Goal: Information Seeking & Learning: Learn about a topic

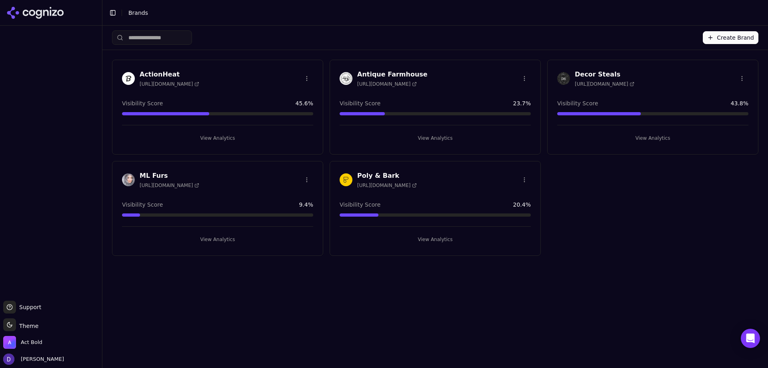
click at [363, 74] on h3 "Antique Farmhouse" at bounding box center [392, 75] width 70 height 10
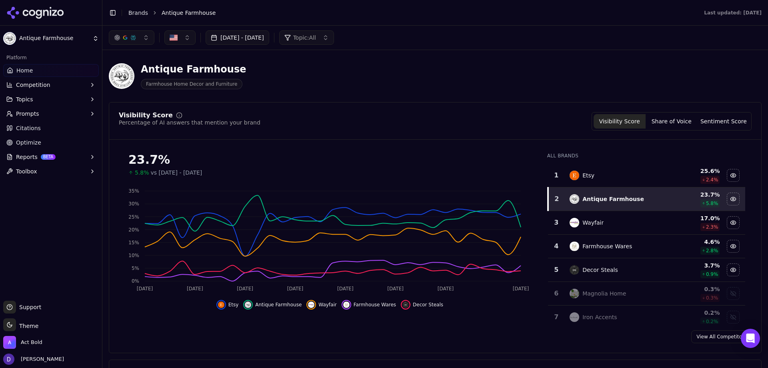
click at [258, 31] on button "[DATE] - [DATE]" at bounding box center [238, 37] width 64 height 14
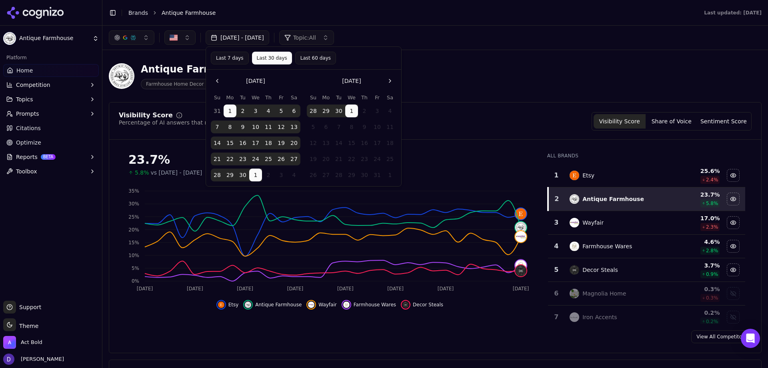
click at [227, 112] on button "1" at bounding box center [230, 110] width 13 height 13
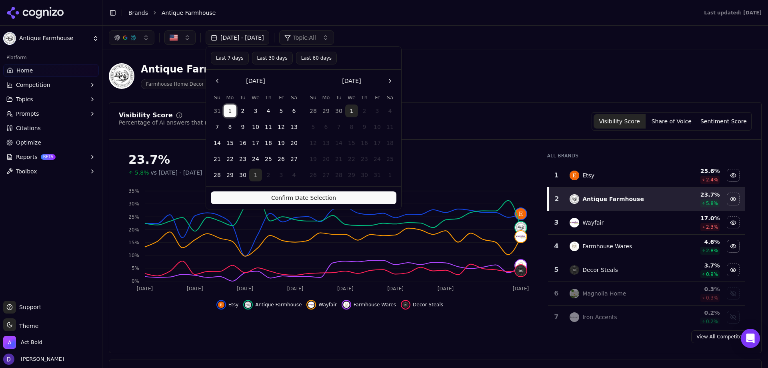
click at [245, 175] on button "30" at bounding box center [242, 174] width 13 height 13
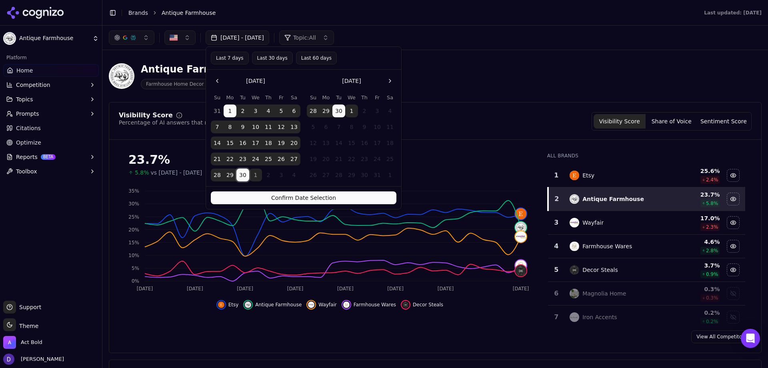
click at [327, 196] on button "Confirm Date Selection" at bounding box center [304, 197] width 186 height 13
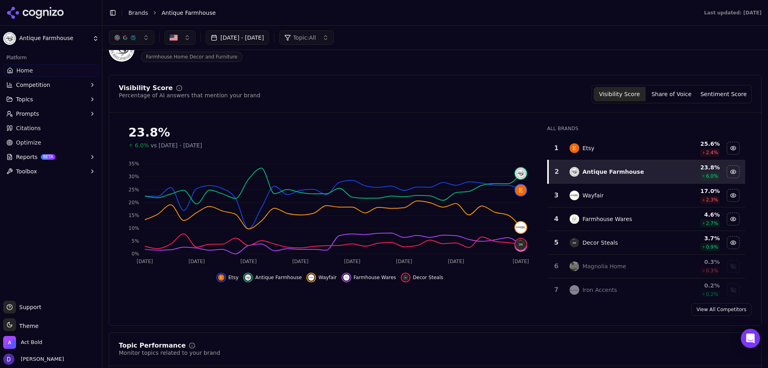
scroll to position [40, 0]
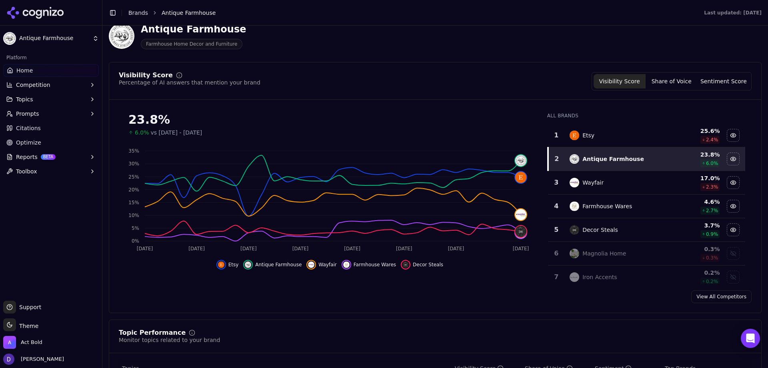
click at [717, 296] on link "View All Competitors" at bounding box center [721, 296] width 60 height 13
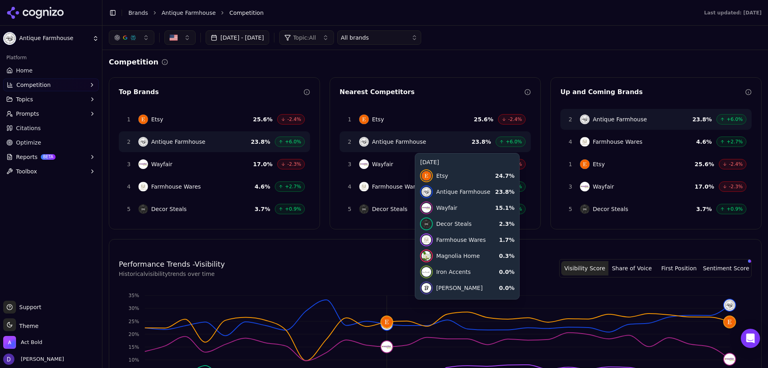
scroll to position [234, 0]
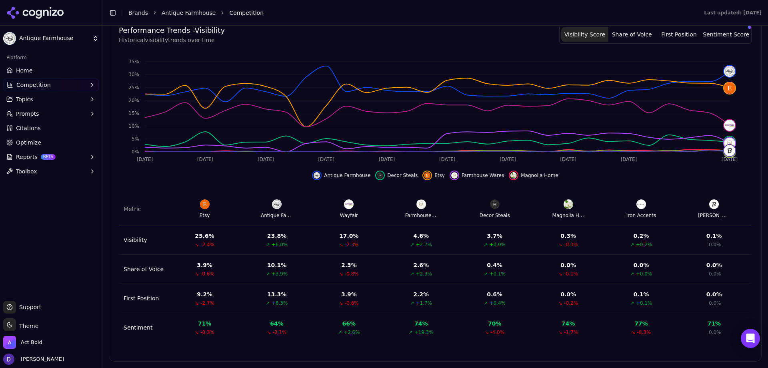
click at [419, 220] on th "Farmhouse Wares" at bounding box center [421, 209] width 75 height 32
click at [422, 212] on div "Farmhouse Wares" at bounding box center [421, 215] width 32 height 6
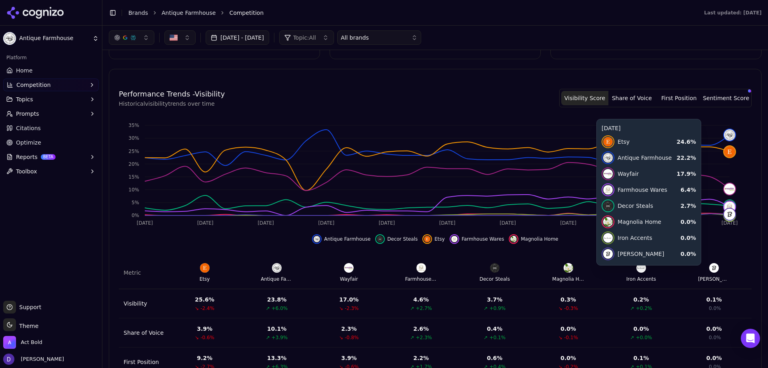
scroll to position [34, 0]
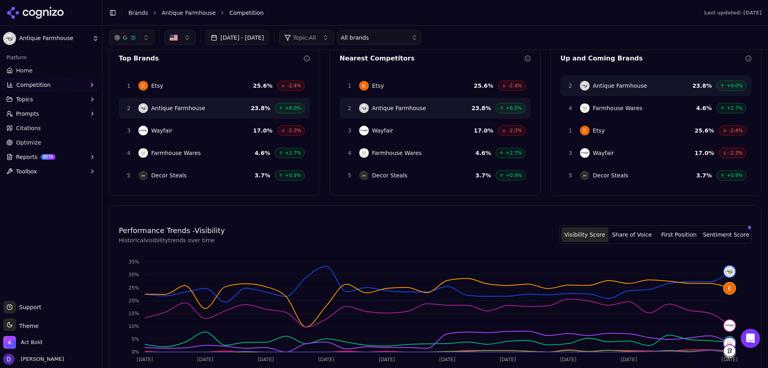
click at [35, 66] on link "Home" at bounding box center [51, 70] width 96 height 13
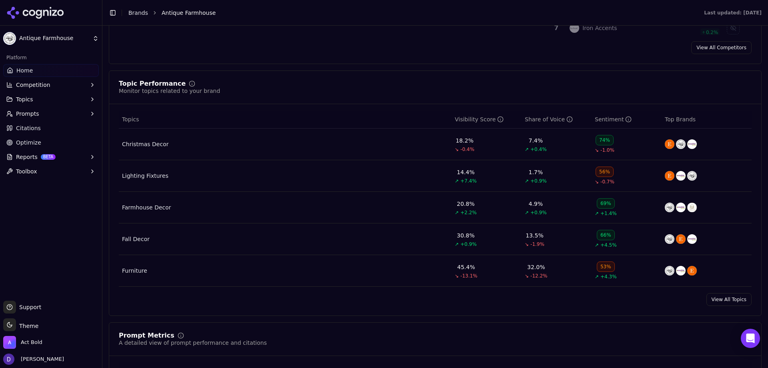
scroll to position [291, 0]
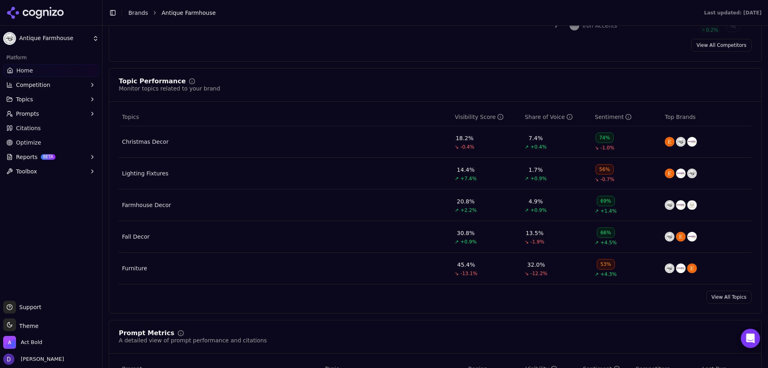
click at [717, 295] on link "View All Topics" at bounding box center [729, 296] width 45 height 13
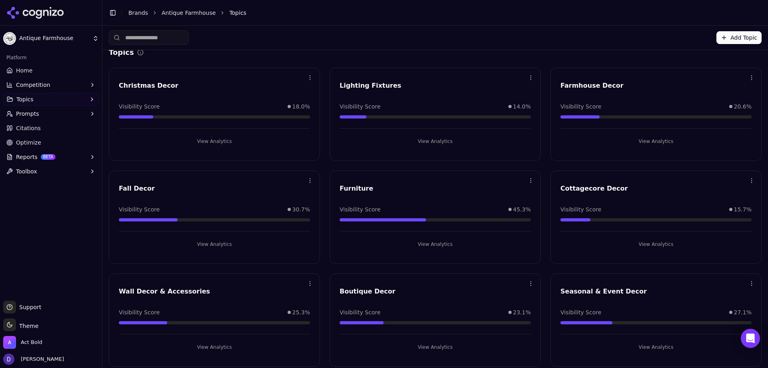
scroll to position [15, 0]
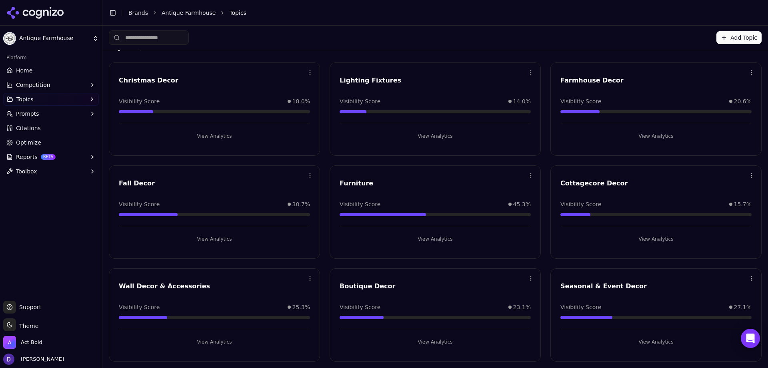
click at [353, 182] on div "Furniture" at bounding box center [435, 183] width 191 height 10
click at [432, 240] on button "View Analytics" at bounding box center [435, 238] width 191 height 13
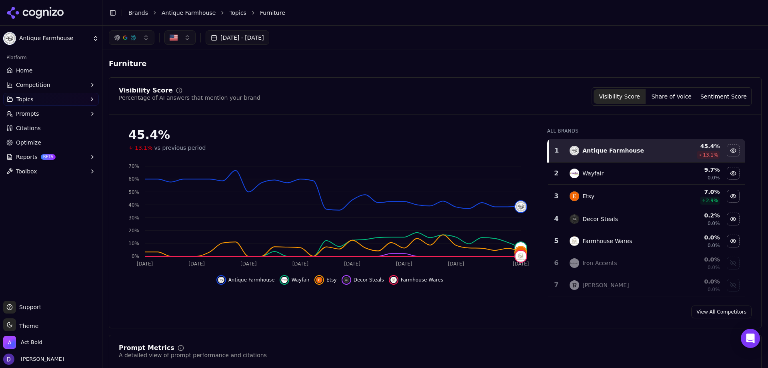
click at [685, 103] on button "Share of Voice" at bounding box center [672, 96] width 52 height 14
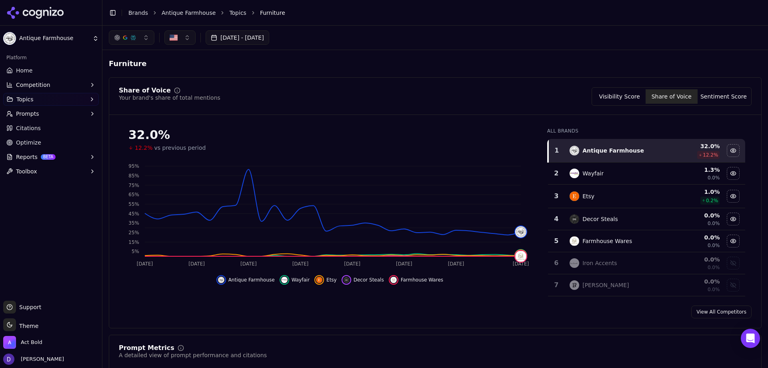
click at [623, 102] on button "Visibility Score" at bounding box center [620, 96] width 52 height 14
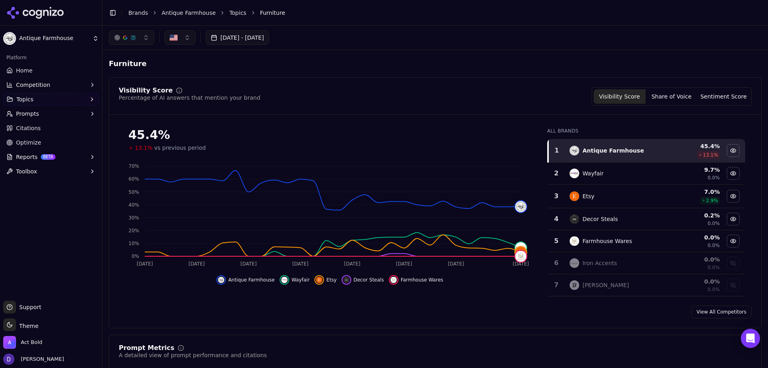
click at [38, 67] on link "Home" at bounding box center [51, 70] width 96 height 13
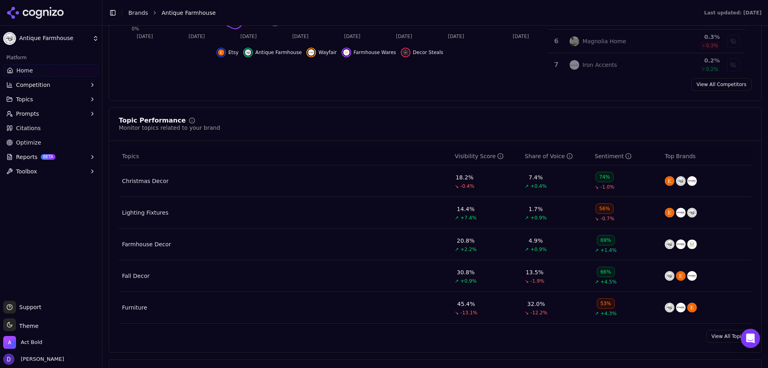
scroll to position [280, 0]
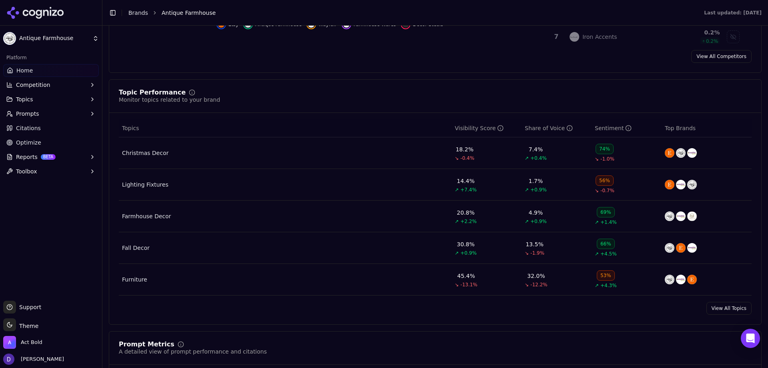
click at [728, 309] on link "View All Topics" at bounding box center [729, 308] width 45 height 13
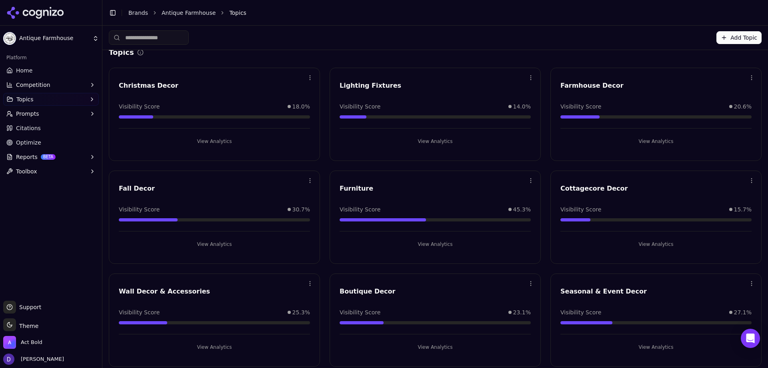
scroll to position [15, 0]
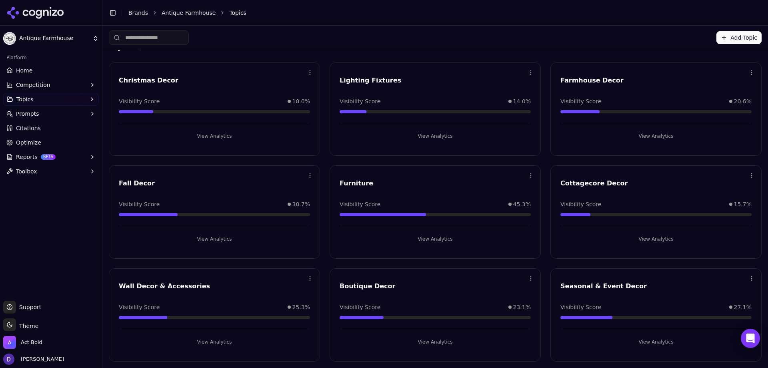
click at [426, 138] on button "View Analytics" at bounding box center [435, 136] width 191 height 13
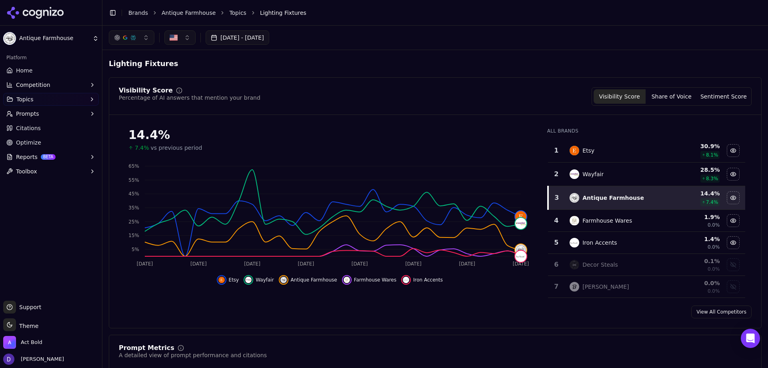
click at [674, 94] on button "Share of Voice" at bounding box center [672, 96] width 52 height 14
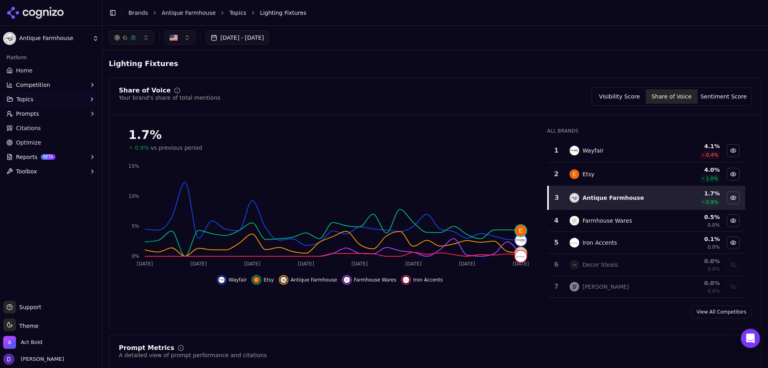
drag, startPoint x: 608, startPoint y: 99, endPoint x: 588, endPoint y: 102, distance: 20.6
click at [608, 99] on button "Visibility Score" at bounding box center [620, 96] width 52 height 14
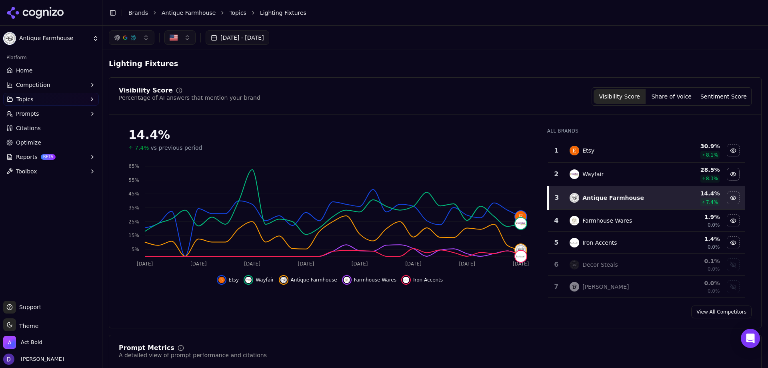
click at [38, 76] on link "Home" at bounding box center [51, 70] width 96 height 13
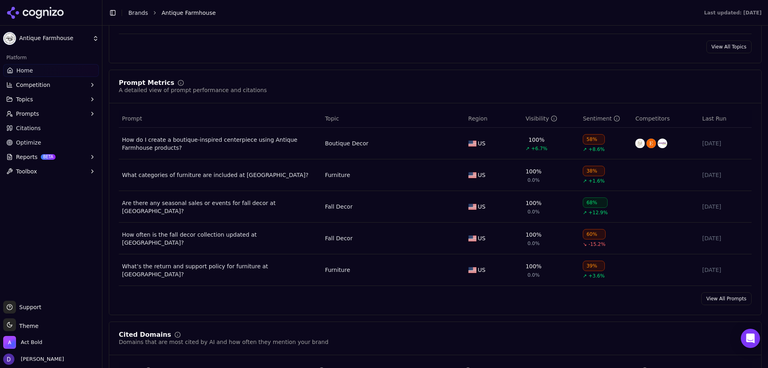
scroll to position [560, 0]
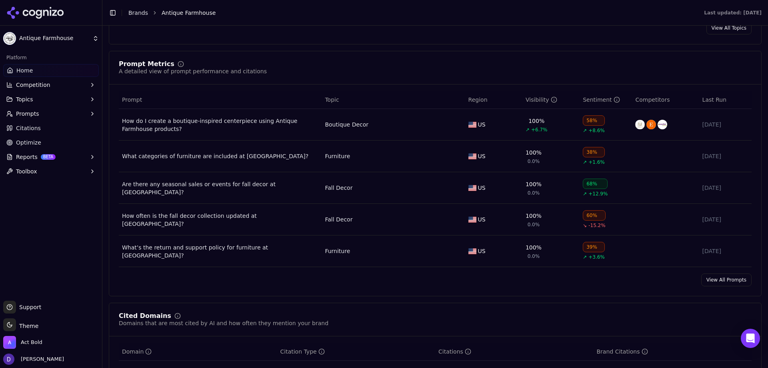
click at [725, 284] on link "View All Prompts" at bounding box center [726, 279] width 50 height 13
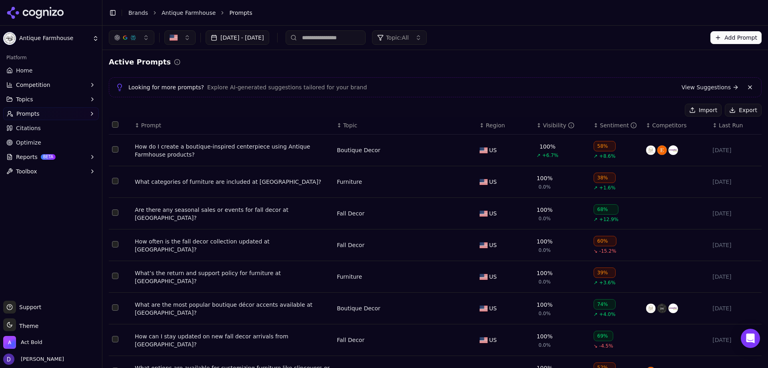
click at [731, 110] on button "Export" at bounding box center [743, 110] width 37 height 13
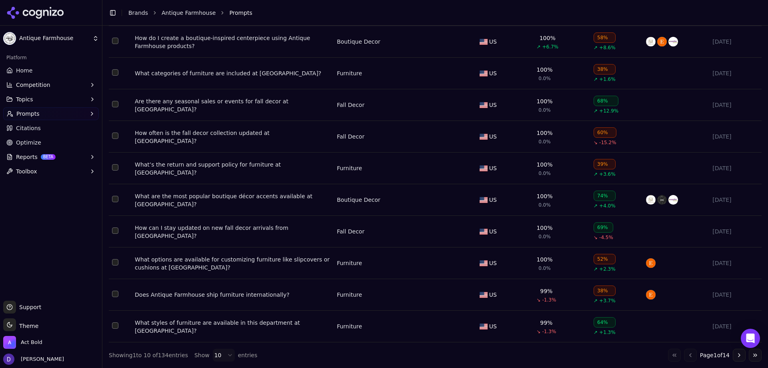
click at [733, 352] on button "Go to next page" at bounding box center [739, 355] width 13 height 13
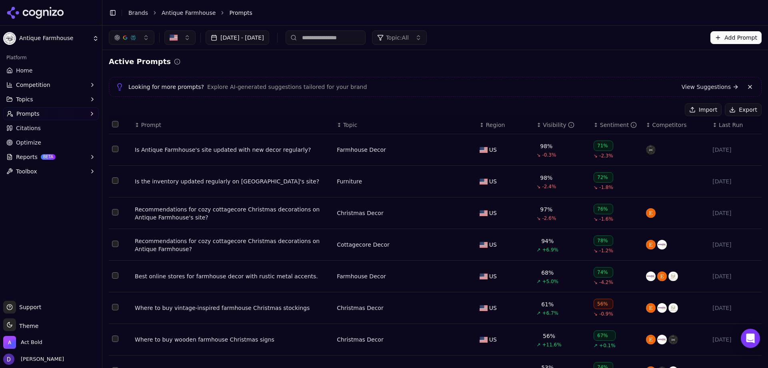
scroll to position [0, 0]
click at [30, 70] on span "Home" at bounding box center [24, 70] width 16 height 8
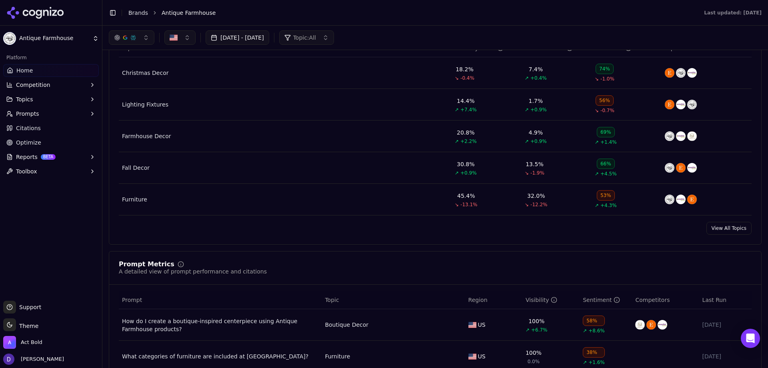
scroll to position [160, 0]
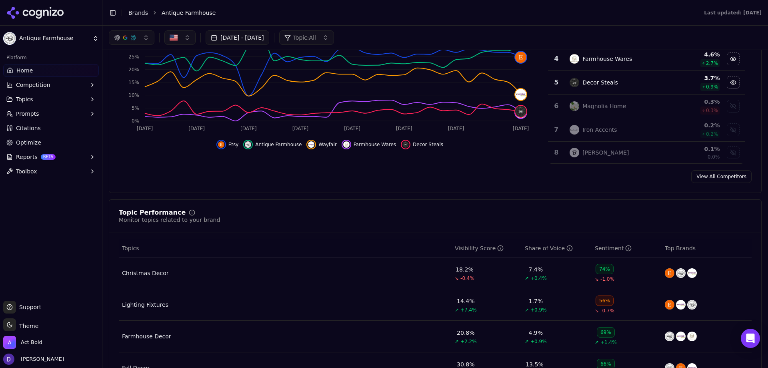
click at [720, 170] on link "View All Competitors" at bounding box center [721, 176] width 60 height 13
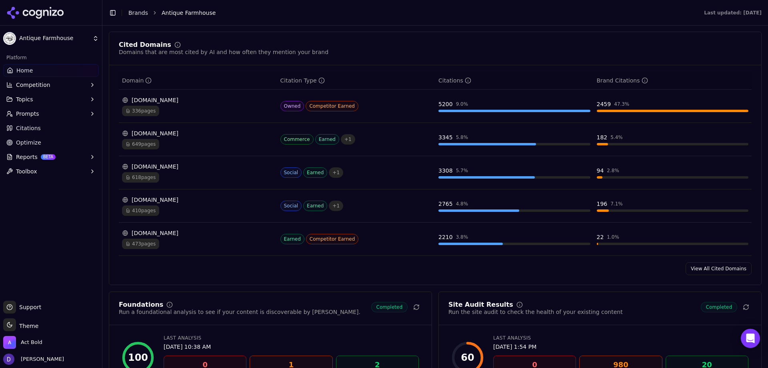
scroll to position [840, 0]
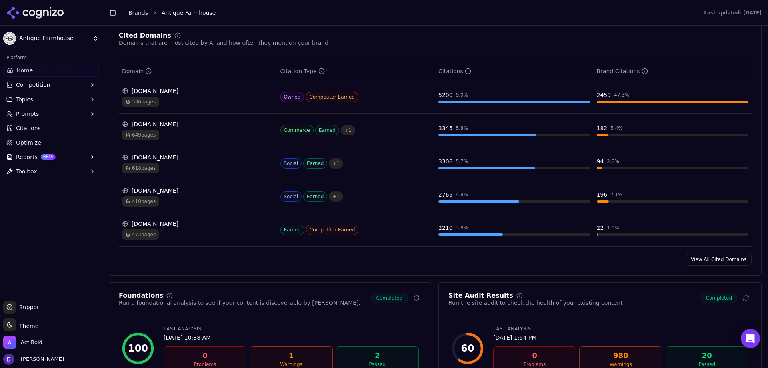
click at [711, 266] on div "Cited Domains Domains that are most cited by AI and how often they mention your…" at bounding box center [435, 148] width 653 height 253
click at [711, 264] on link "View All Cited Domains" at bounding box center [719, 259] width 66 height 13
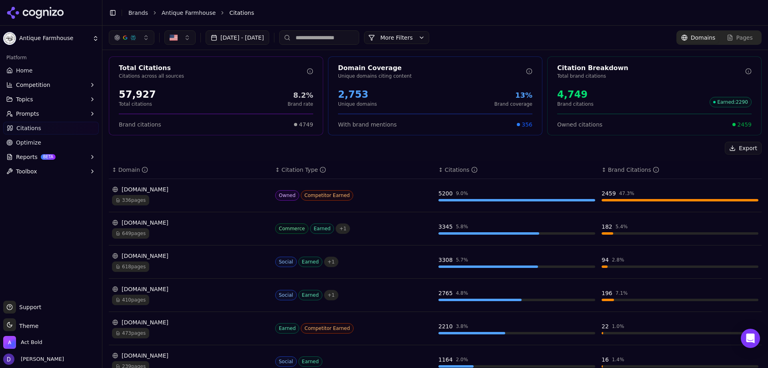
click at [36, 69] on link "Home" at bounding box center [51, 70] width 96 height 13
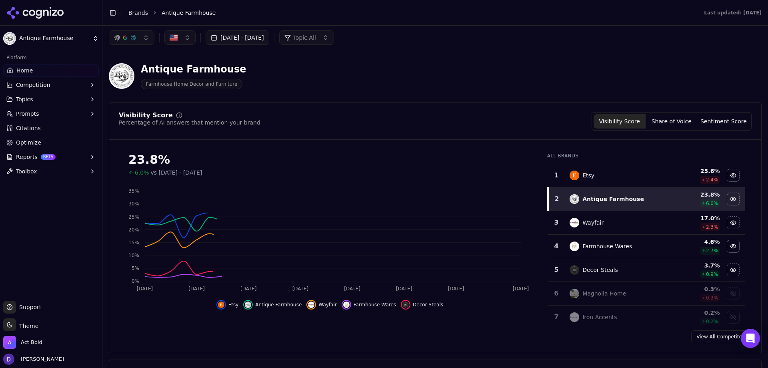
click at [135, 14] on link "Brands" at bounding box center [138, 13] width 20 height 6
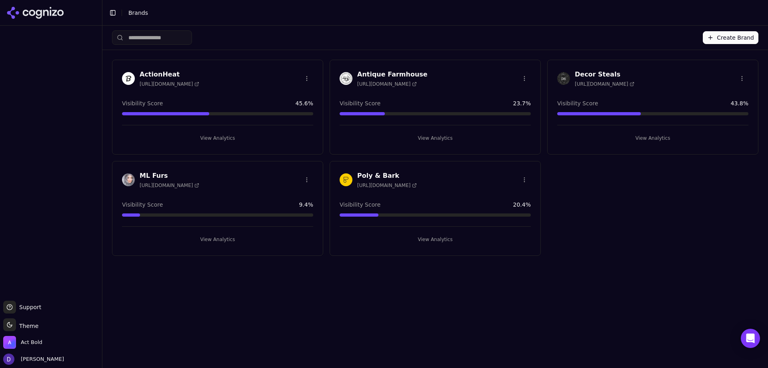
click at [597, 70] on h3 "Decor Steals" at bounding box center [605, 75] width 60 height 10
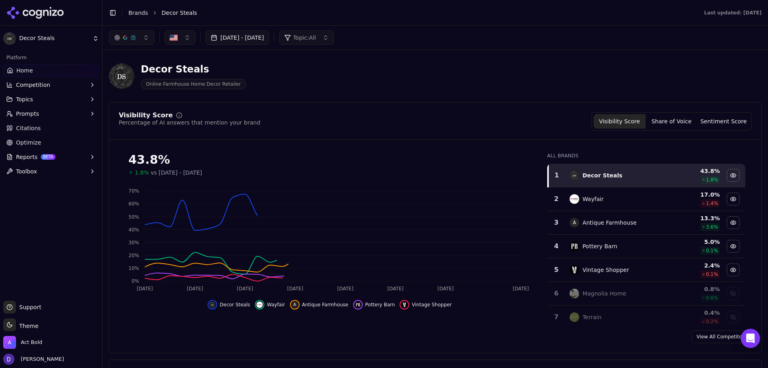
click at [249, 37] on button "[DATE] - [DATE]" at bounding box center [238, 37] width 64 height 14
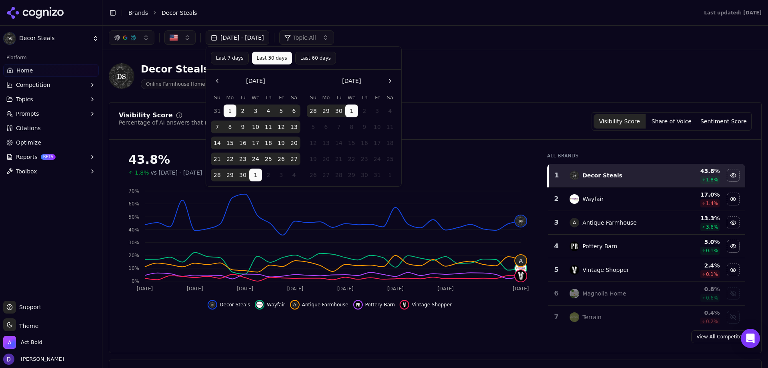
click at [228, 112] on button "1" at bounding box center [230, 110] width 13 height 13
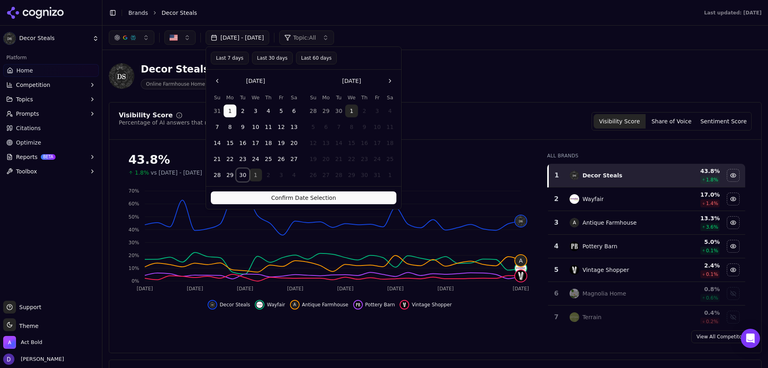
click at [239, 174] on button "30" at bounding box center [242, 174] width 13 height 13
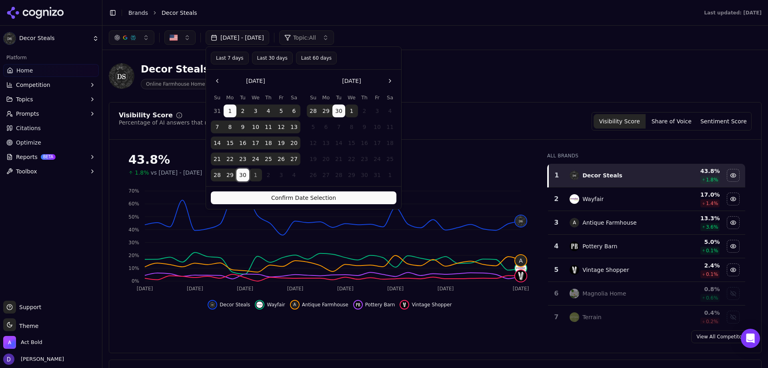
click at [263, 196] on button "Confirm Date Selection" at bounding box center [304, 197] width 186 height 13
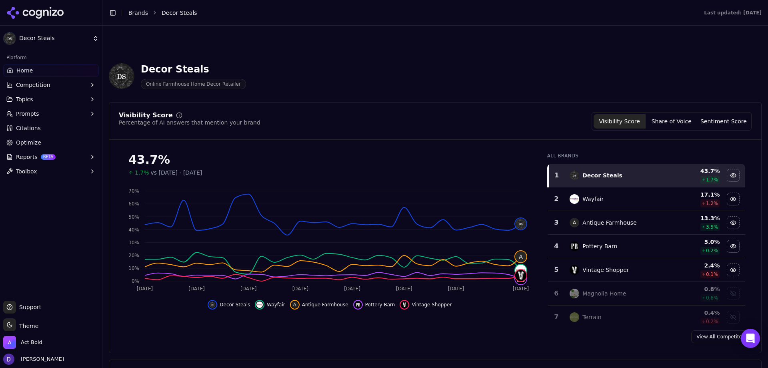
scroll to position [160, 0]
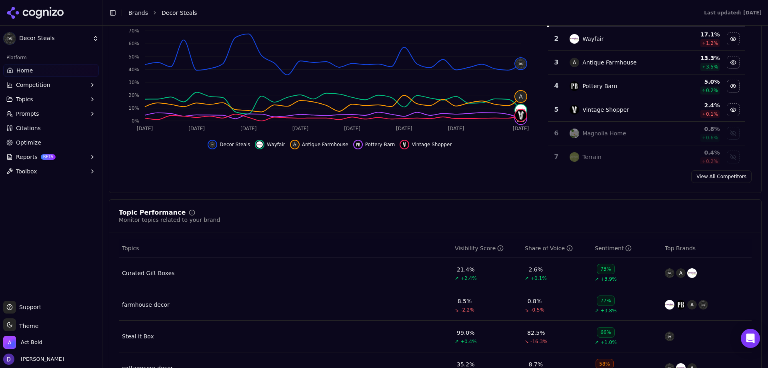
click at [707, 180] on link "View All Competitors" at bounding box center [721, 176] width 60 height 13
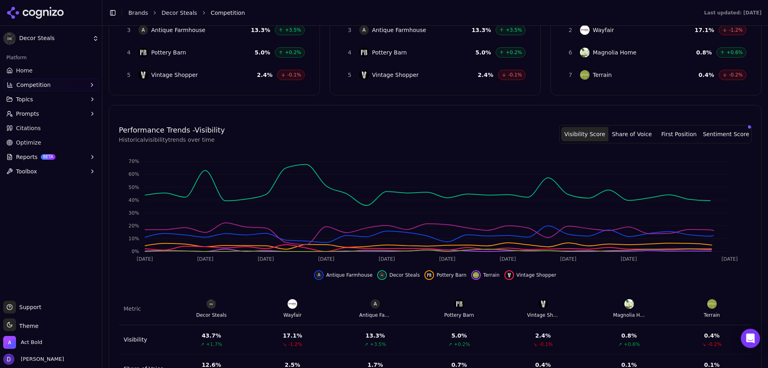
scroll to position [234, 0]
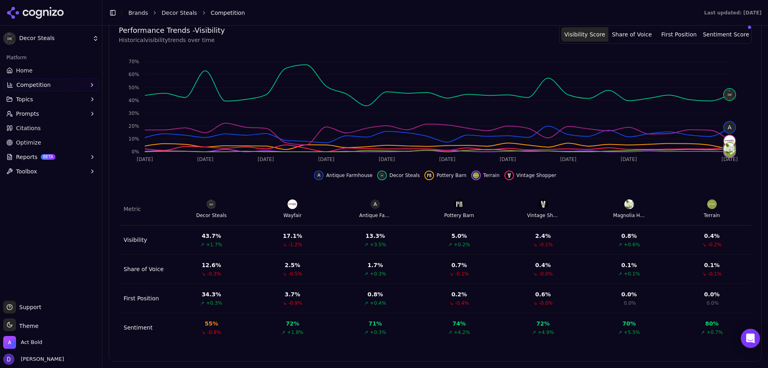
click at [33, 67] on link "Home" at bounding box center [51, 70] width 96 height 13
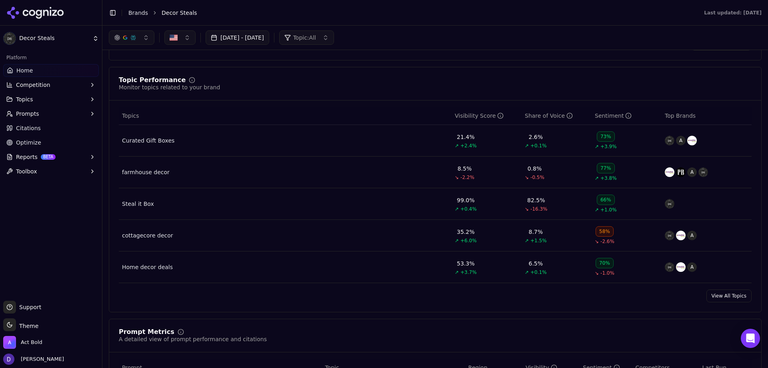
scroll to position [280, 0]
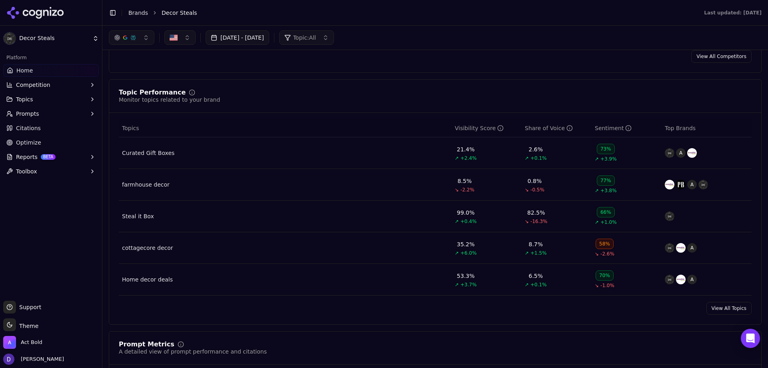
click at [707, 305] on link "View All Topics" at bounding box center [729, 308] width 45 height 13
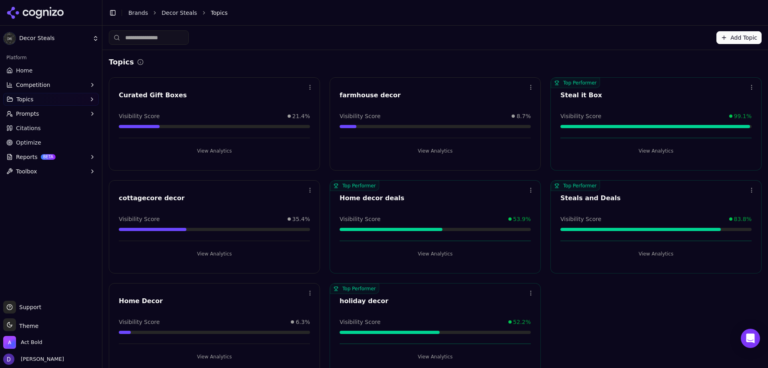
click at [651, 152] on button "View Analytics" at bounding box center [656, 150] width 191 height 13
click at [651, 152] on html "Decor Steals Platform Home Competition Topics Prompts Citations Optimize Report…" at bounding box center [384, 184] width 768 height 368
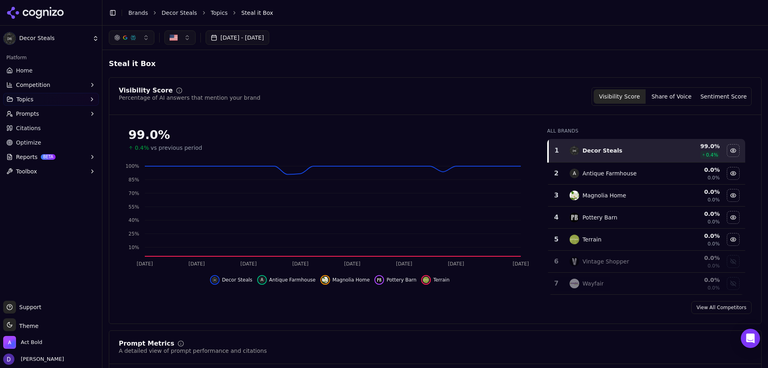
click at [665, 99] on button "Share of Voice" at bounding box center [672, 96] width 52 height 14
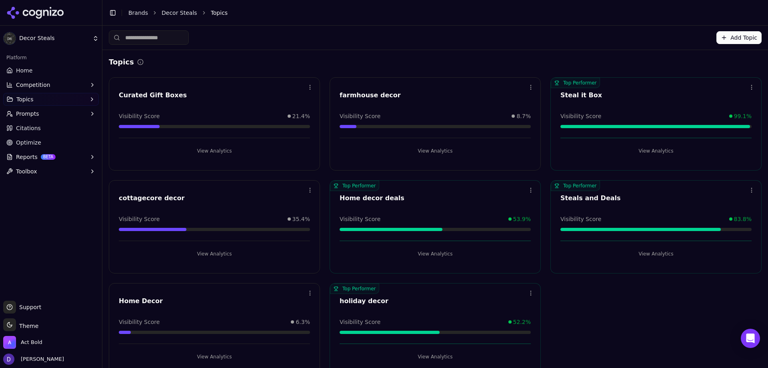
drag, startPoint x: 34, startPoint y: 0, endPoint x: 618, endPoint y: 302, distance: 656.8
click at [617, 303] on div "Open menu Curated Gift Boxes Visibility Score 21.4% View Analytics Open menu fa…" at bounding box center [435, 226] width 653 height 299
click at [575, 196] on div "Steals and Deals" at bounding box center [656, 198] width 191 height 10
click at [659, 256] on button "View Analytics" at bounding box center [656, 253] width 191 height 13
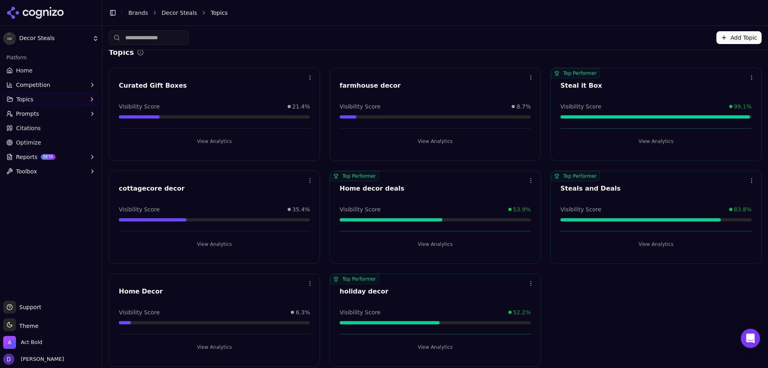
scroll to position [15, 0]
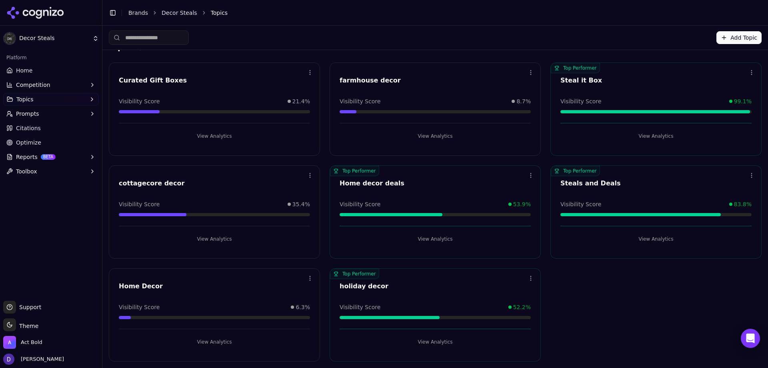
click at [451, 243] on button "View Analytics" at bounding box center [435, 238] width 191 height 13
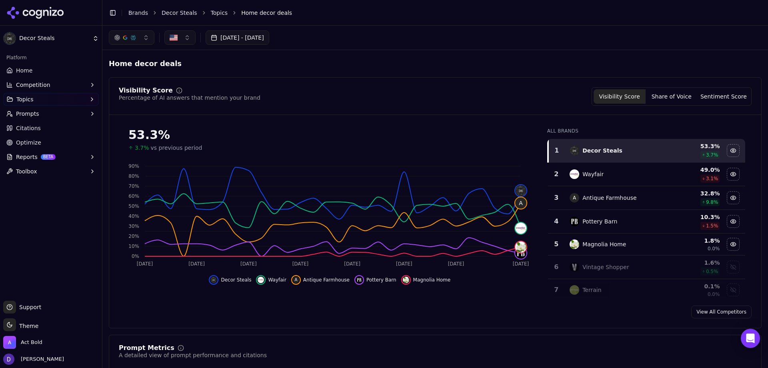
click at [690, 103] on button "Share of Voice" at bounding box center [672, 96] width 52 height 14
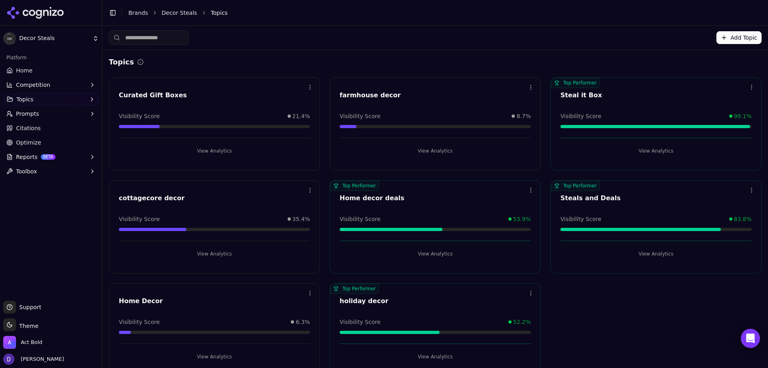
scroll to position [15, 0]
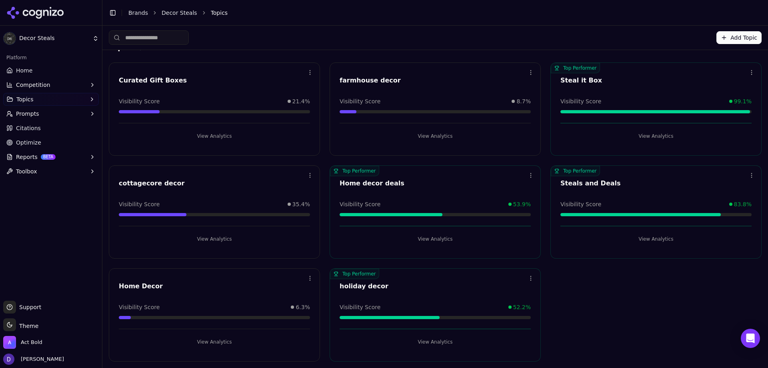
click at [641, 313] on div "Open menu Curated Gift Boxes Visibility Score 21.4% View Analytics Open menu fa…" at bounding box center [435, 211] width 653 height 299
click at [140, 289] on div "Home Decor" at bounding box center [214, 286] width 191 height 10
click at [212, 345] on button "View Analytics" at bounding box center [214, 341] width 191 height 13
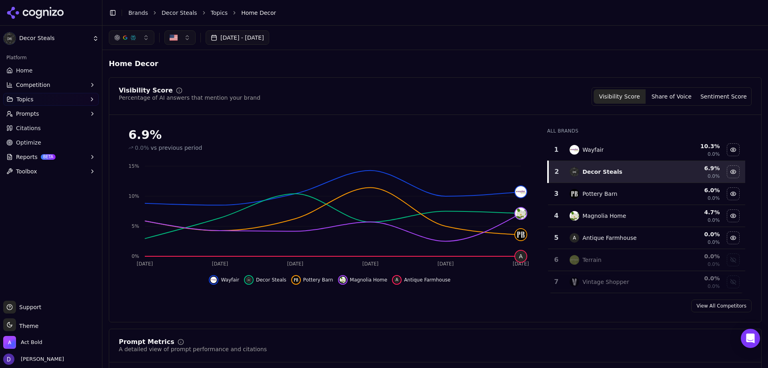
click at [682, 100] on button "Share of Voice" at bounding box center [672, 96] width 52 height 14
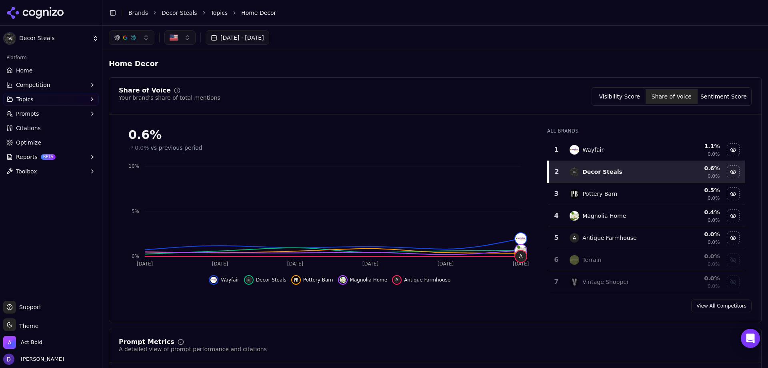
click at [600, 105] on div "Visibility Score Share of Voice Sentiment Score" at bounding box center [672, 96] width 160 height 18
click at [605, 102] on button "Visibility Score" at bounding box center [620, 96] width 52 height 14
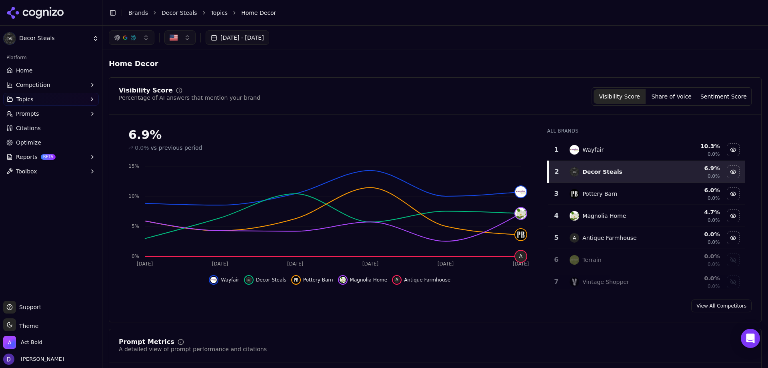
click at [30, 70] on span "Home" at bounding box center [24, 70] width 16 height 8
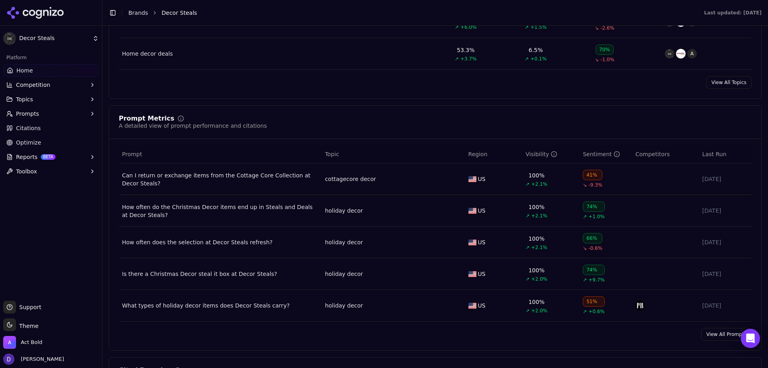
scroll to position [520, 0]
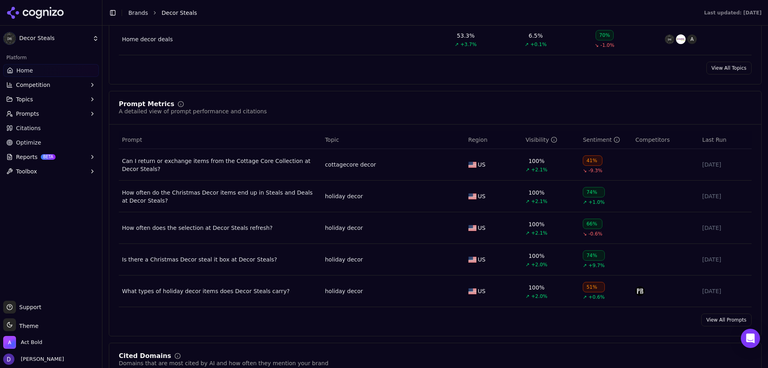
click at [717, 321] on link "View All Prompts" at bounding box center [726, 319] width 50 height 13
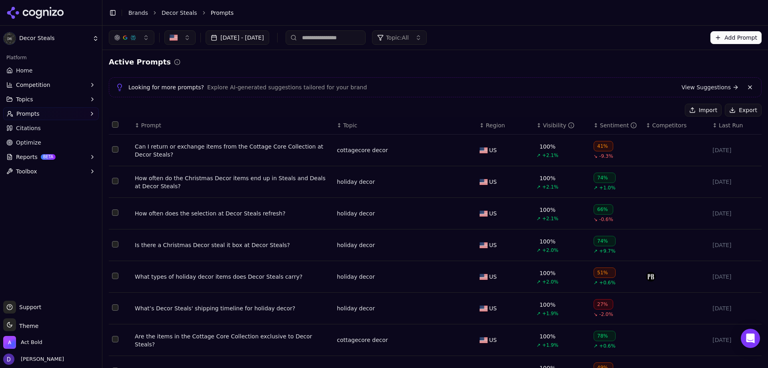
click at [736, 112] on button "Export" at bounding box center [743, 110] width 37 height 13
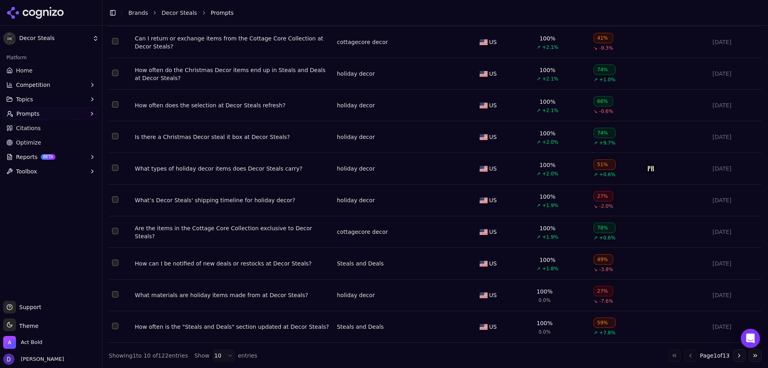
scroll to position [108, 0]
click at [733, 354] on button "Go to next page" at bounding box center [739, 355] width 13 height 13
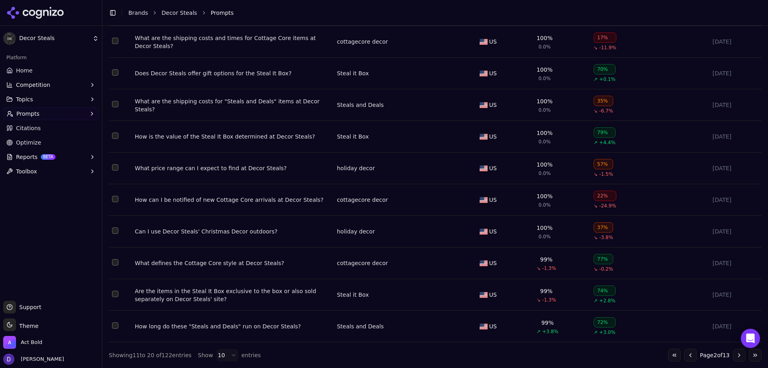
click at [735, 355] on button "Go to next page" at bounding box center [739, 355] width 13 height 13
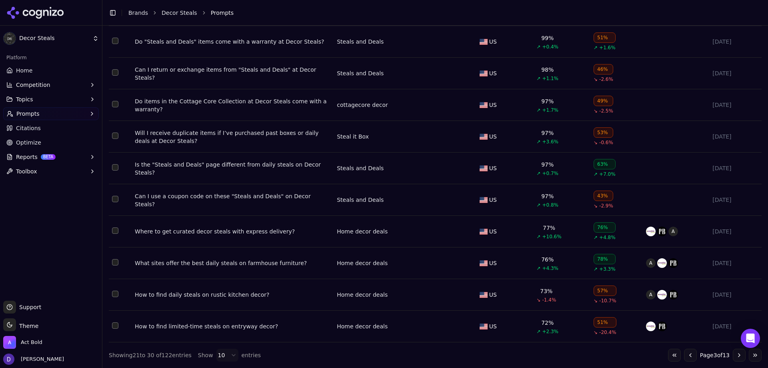
click at [733, 358] on button "Go to next page" at bounding box center [739, 355] width 13 height 13
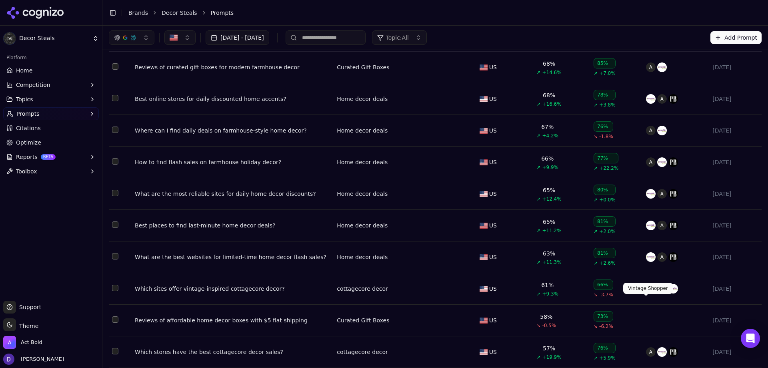
scroll to position [68, 0]
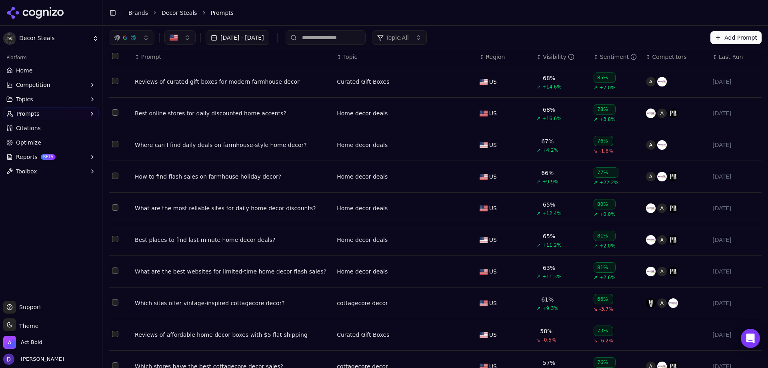
click at [50, 70] on link "Home" at bounding box center [51, 70] width 96 height 13
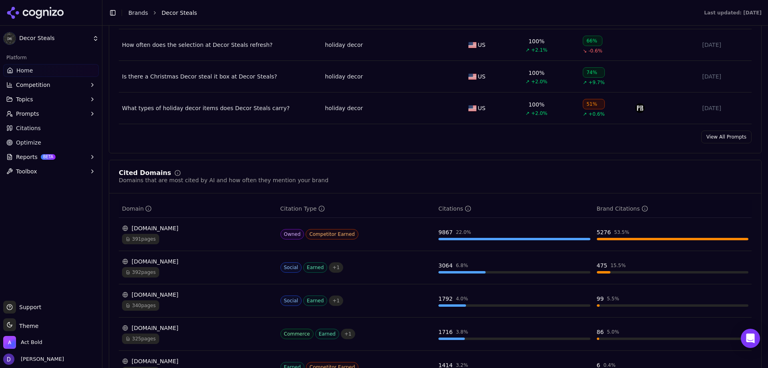
scroll to position [760, 0]
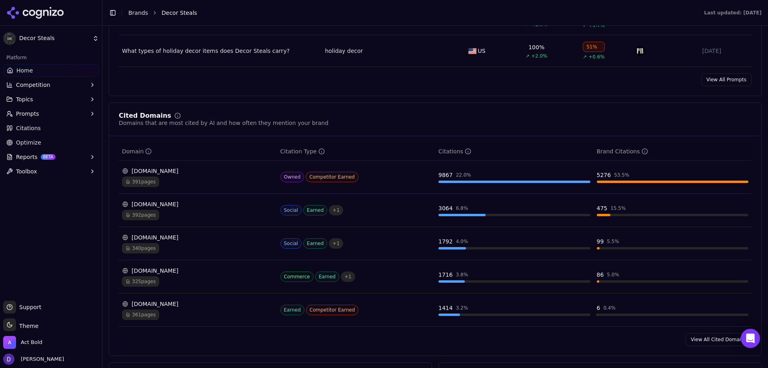
click at [715, 341] on link "View All Cited Domains" at bounding box center [719, 339] width 66 height 13
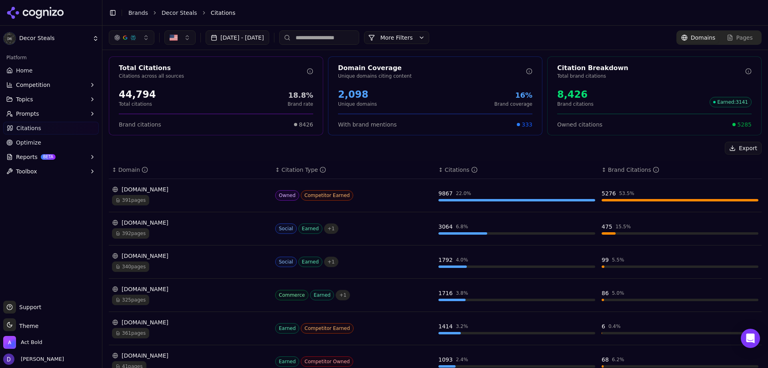
click at [140, 12] on link "Brands" at bounding box center [138, 13] width 20 height 6
